Goal: Check status

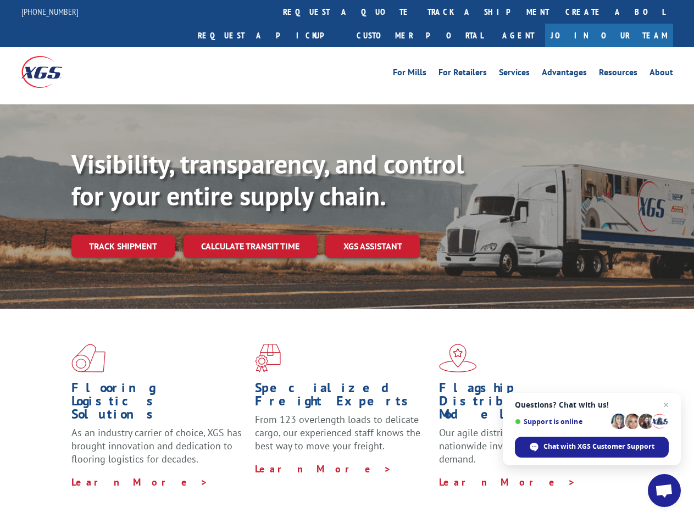
click at [347, 259] on div "Visibility, transparency, and control for your entire supply chain. Track shipm…" at bounding box center [382, 224] width 622 height 153
click at [419, 12] on link "track a shipment" at bounding box center [488, 12] width 138 height 24
click at [0, 0] on div "Track Shipment Enter your information below to track your shipment(s). Select c…" at bounding box center [0, 0] width 0 height 0
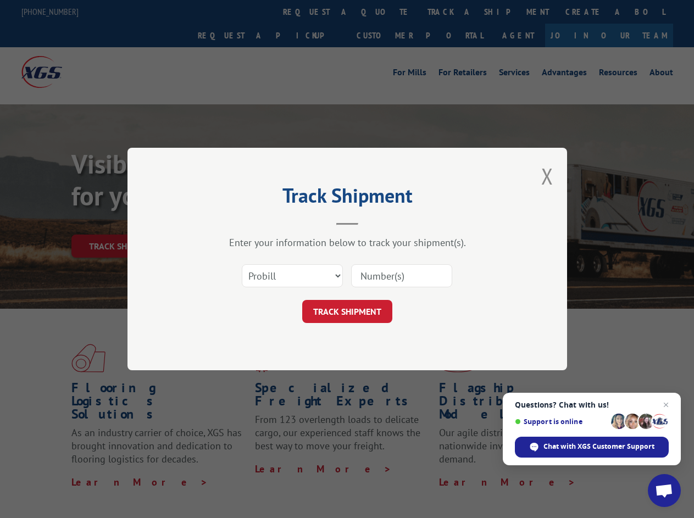
click at [452, 12] on div "Track Shipment Enter your information below to track your shipment(s). Select c…" at bounding box center [347, 259] width 694 height 518
click at [122, 222] on div "Track Shipment Enter your information below to track your shipment(s). Select c…" at bounding box center [347, 259] width 694 height 518
click at [249, 222] on header "Track Shipment" at bounding box center [346, 206] width 329 height 37
click at [373, 222] on header "Track Shipment" at bounding box center [346, 206] width 329 height 37
click at [664, 490] on span "Open chat" at bounding box center [664, 491] width 18 height 15
